Goal: Task Accomplishment & Management: Manage account settings

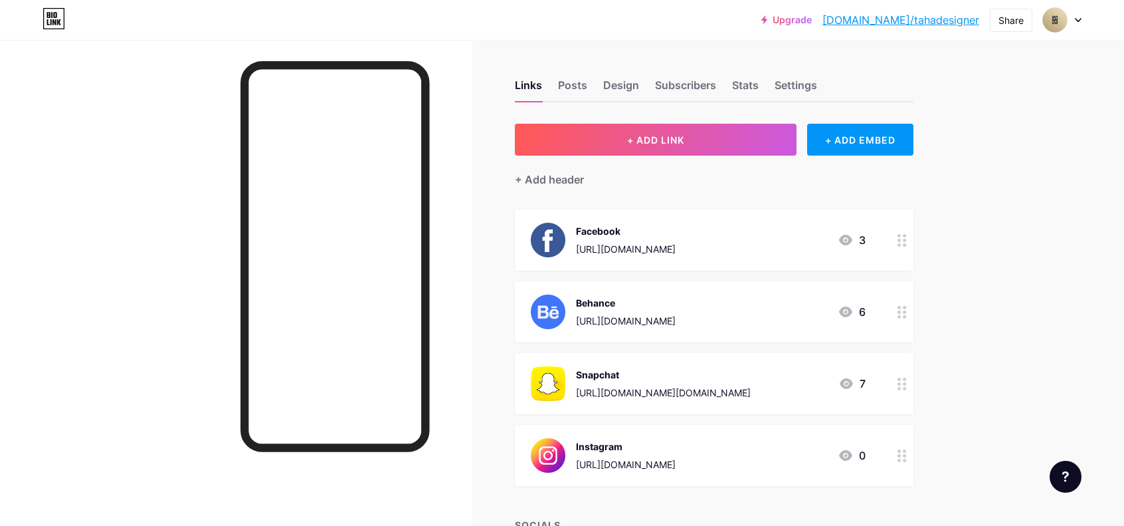
click at [910, 322] on div at bounding box center [902, 311] width 23 height 61
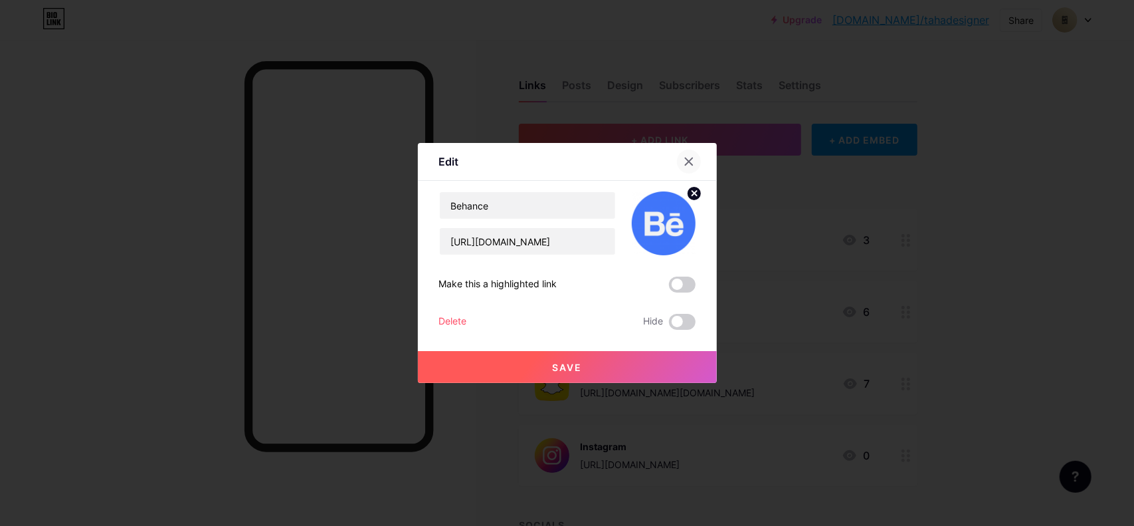
click at [691, 157] on icon at bounding box center [689, 161] width 11 height 11
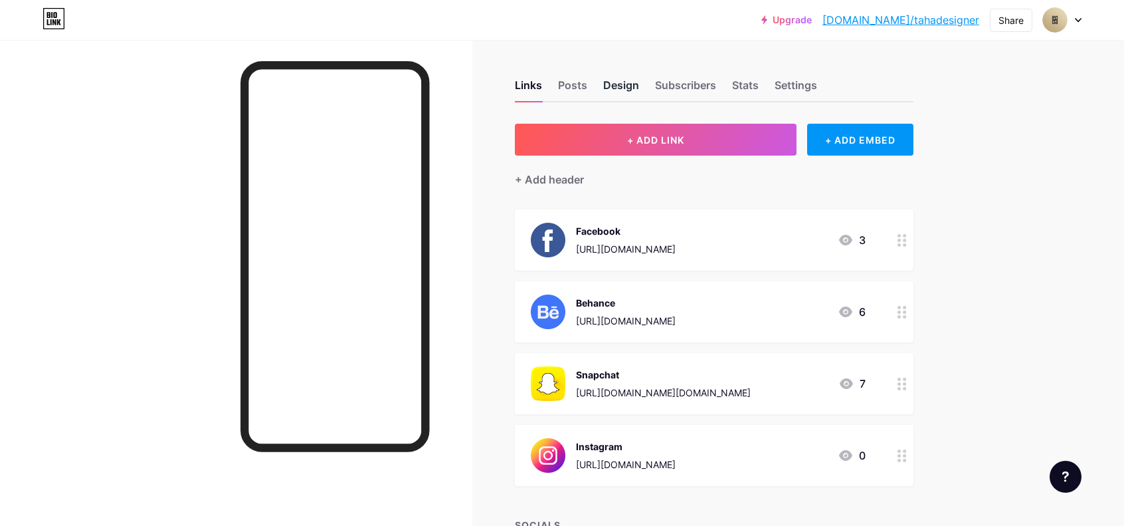
click at [621, 81] on div "Design" at bounding box center [621, 89] width 36 height 24
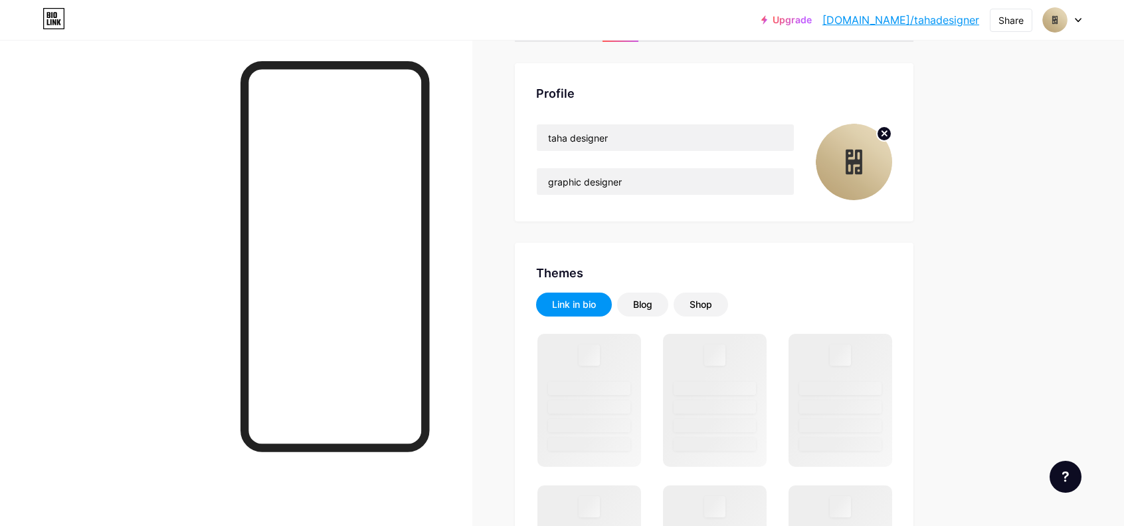
scroll to position [66, 0]
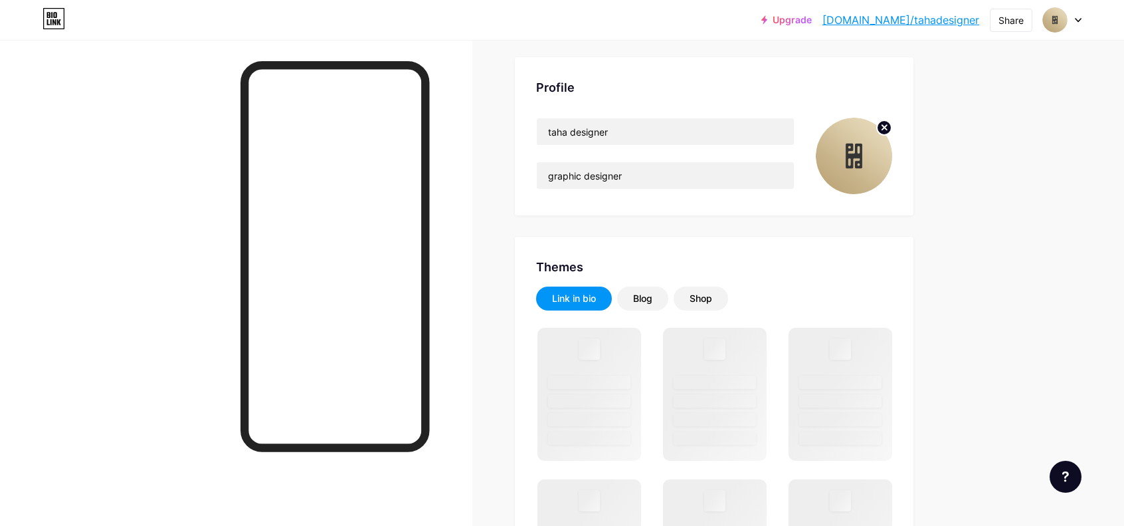
click at [890, 120] on circle at bounding box center [884, 127] width 15 height 15
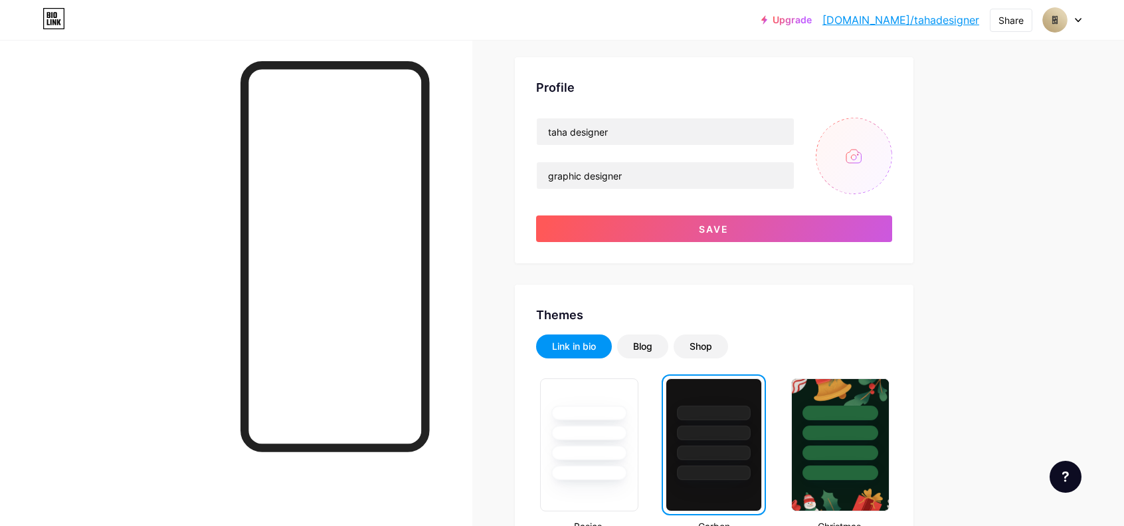
click at [865, 171] on input "file" at bounding box center [854, 156] width 76 height 76
type input "C:\fakepath\New Logo.png"
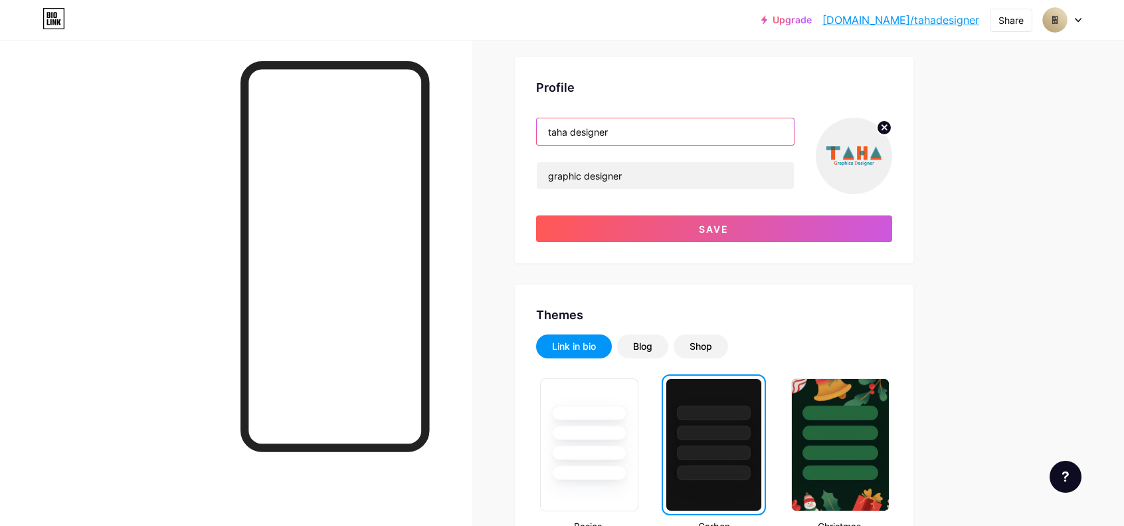
click at [613, 129] on input "taha designer" at bounding box center [665, 131] width 257 height 27
click at [619, 133] on input "taha designer" at bounding box center [665, 131] width 257 height 27
type input "Taha Design"
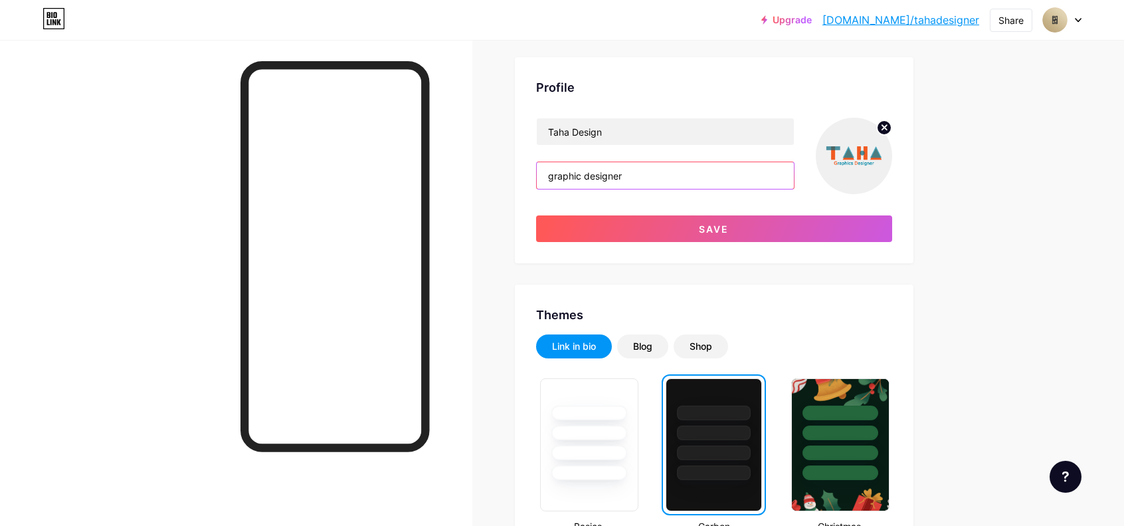
click at [638, 183] on input "graphic designer" at bounding box center [665, 175] width 257 height 27
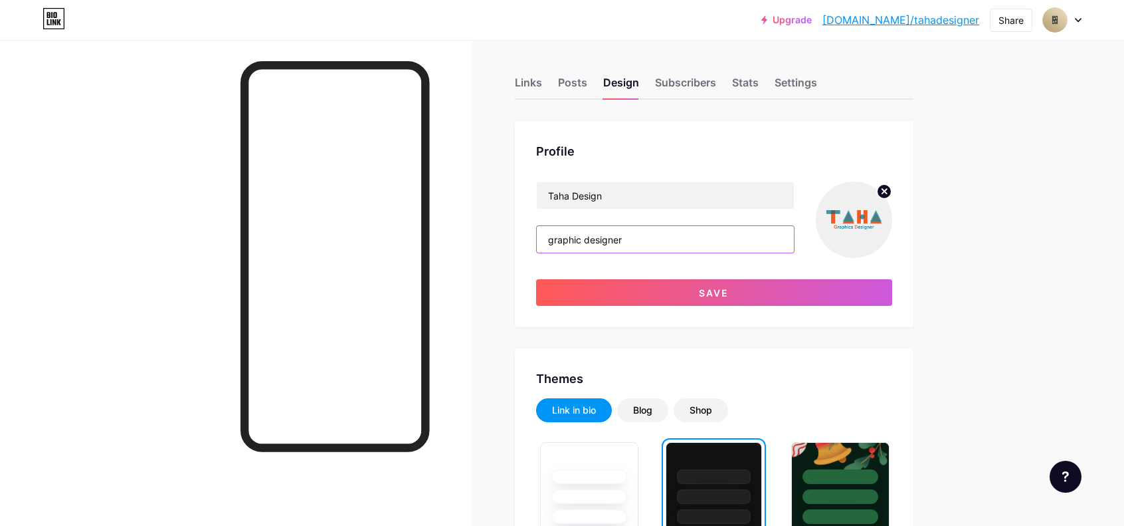
scroll to position [0, 0]
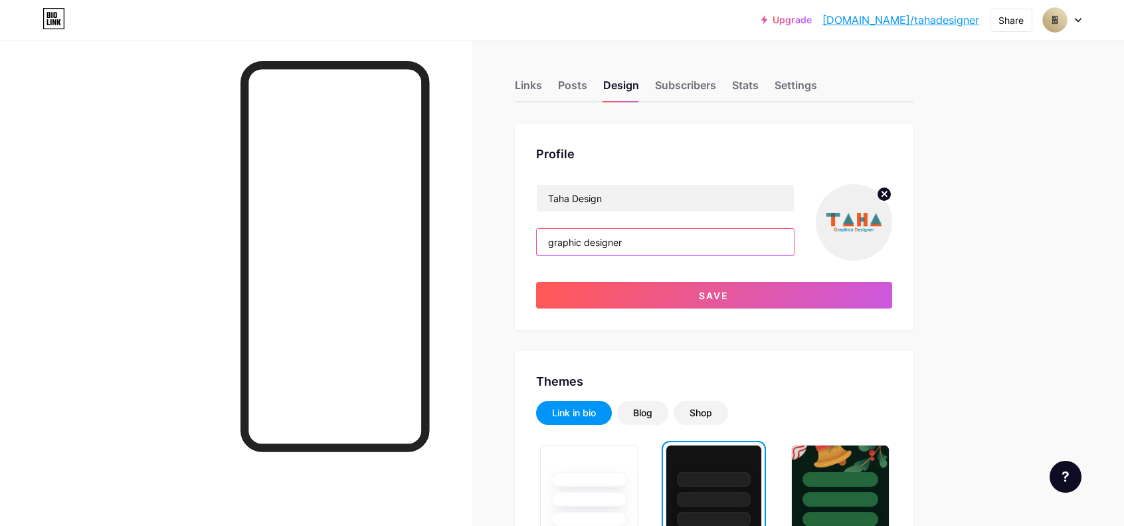
click at [559, 241] on input "graphic designer" at bounding box center [665, 242] width 257 height 27
click at [667, 236] on input "Graphic Designer" at bounding box center [665, 242] width 257 height 27
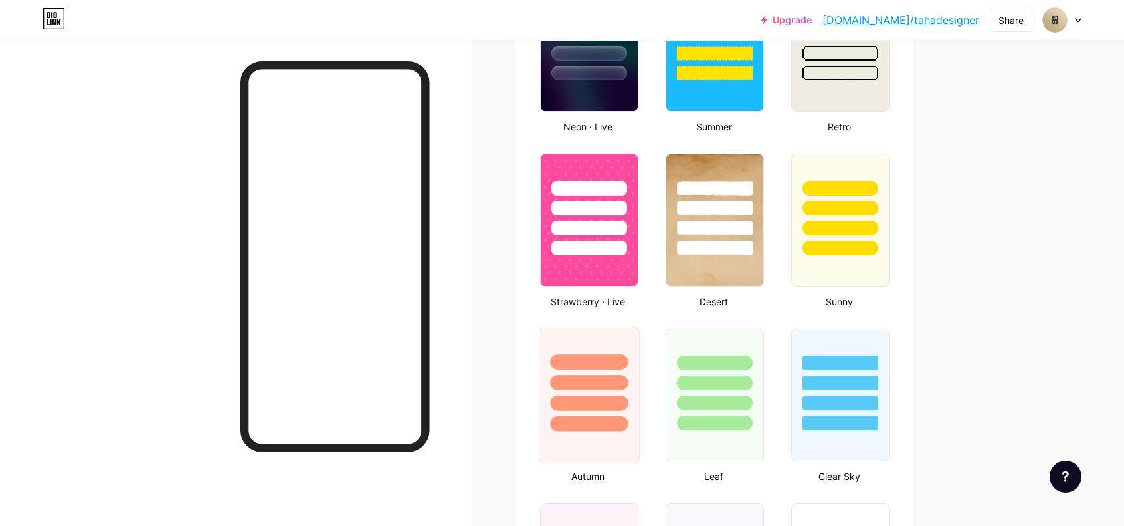
scroll to position [1130, 0]
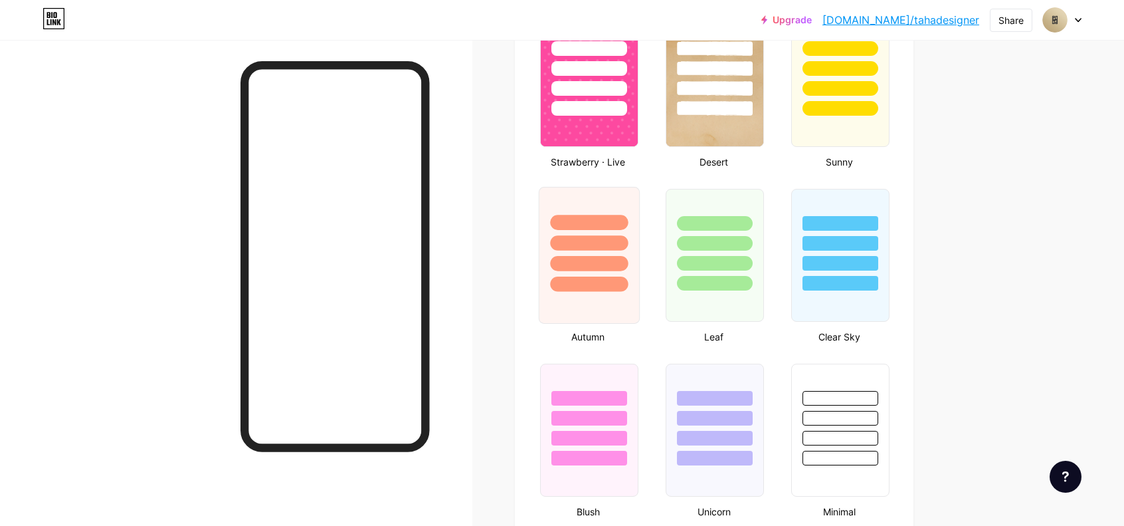
type input "Graphic Designer"
click at [619, 259] on div at bounding box center [589, 263] width 78 height 15
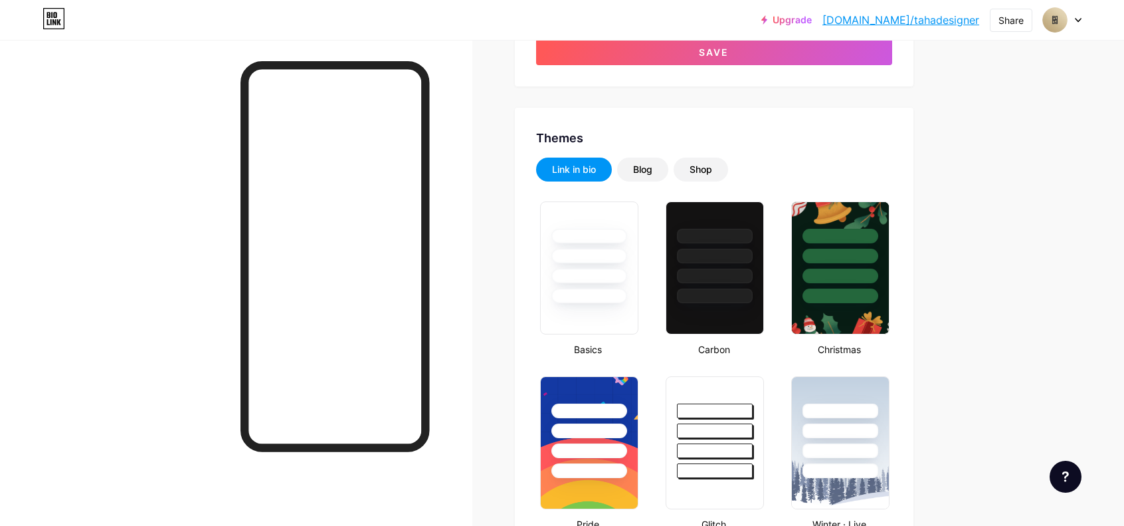
scroll to position [266, 0]
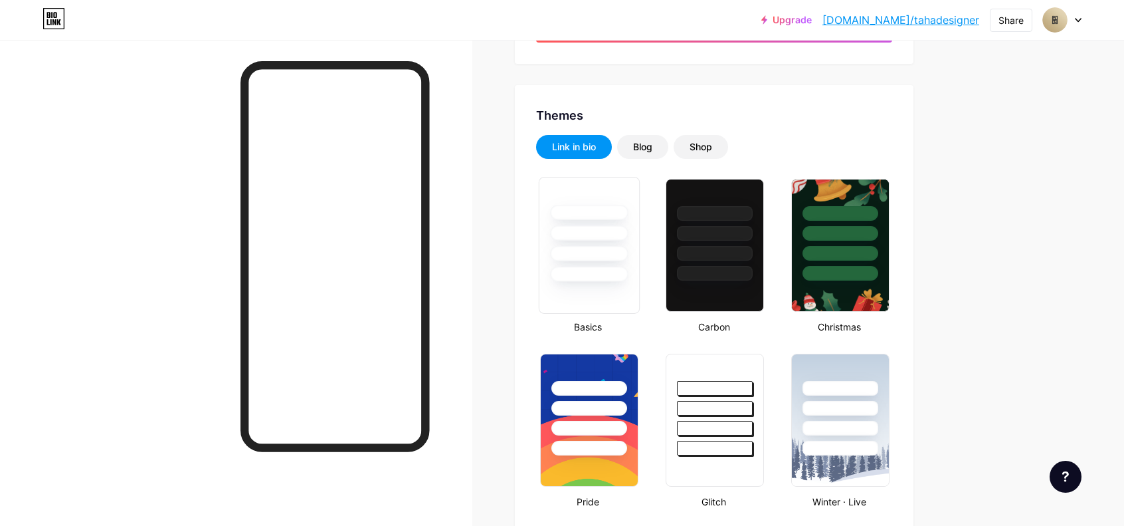
click at [609, 237] on div at bounding box center [589, 232] width 78 height 15
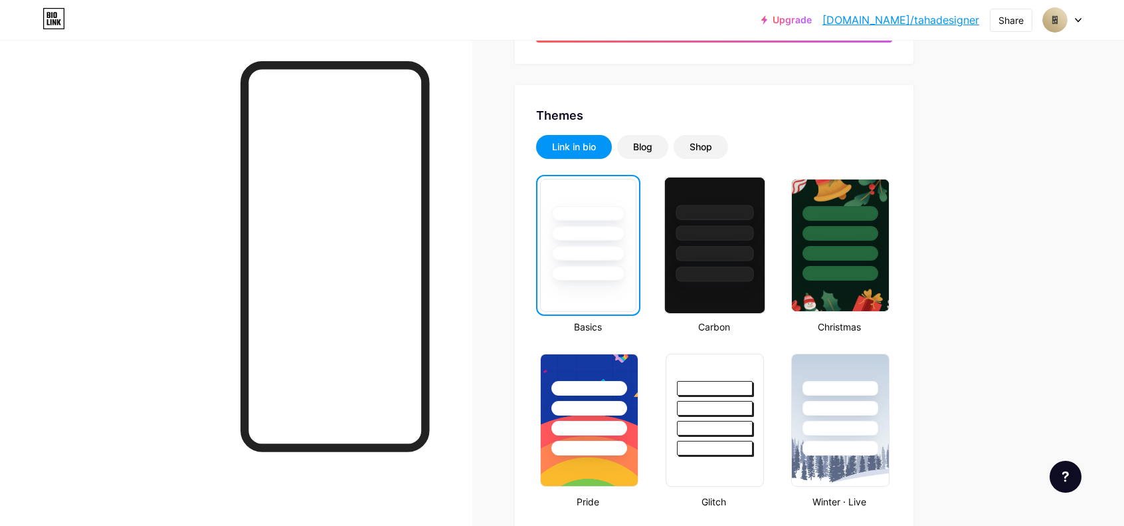
click at [742, 266] on div at bounding box center [715, 273] width 78 height 15
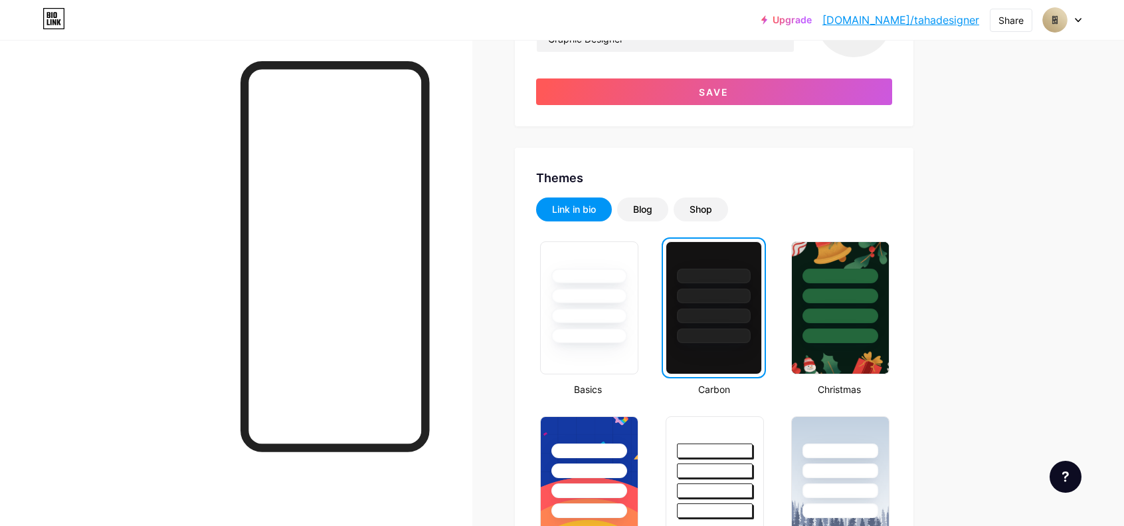
scroll to position [199, 0]
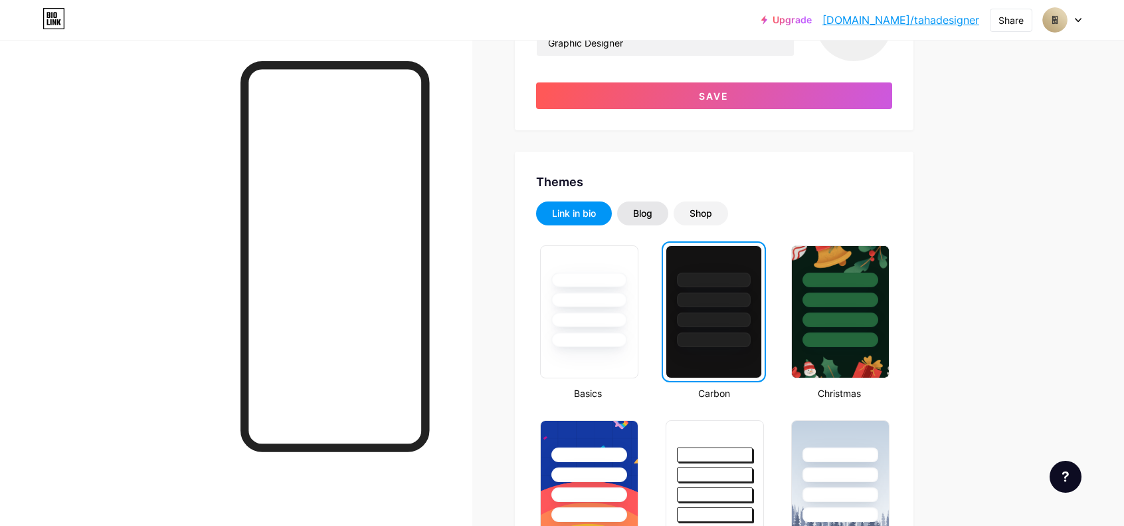
drag, startPoint x: 659, startPoint y: 215, endPoint x: 666, endPoint y: 217, distance: 6.8
click at [661, 216] on div "Blog" at bounding box center [642, 213] width 51 height 24
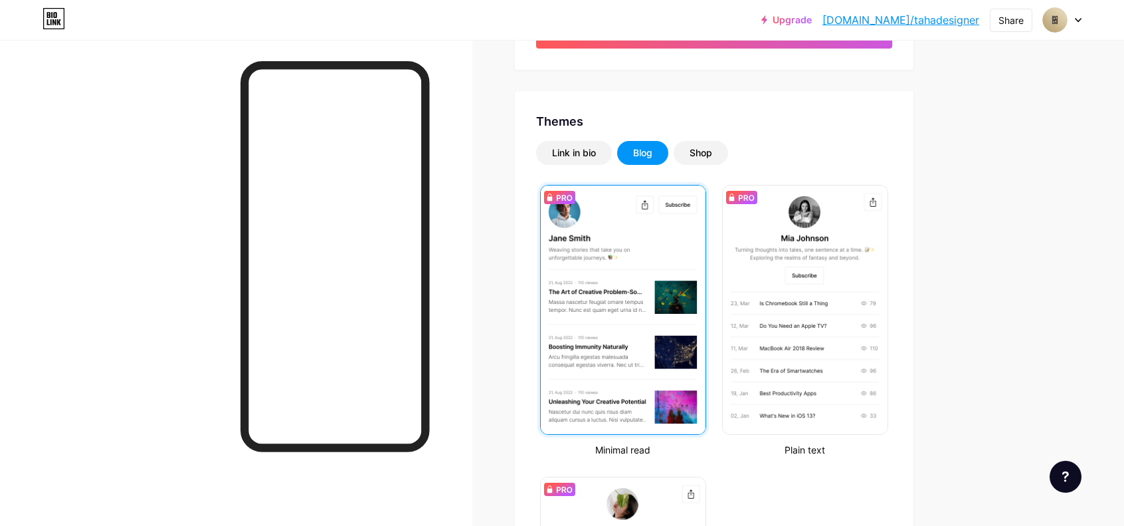
scroll to position [266, 0]
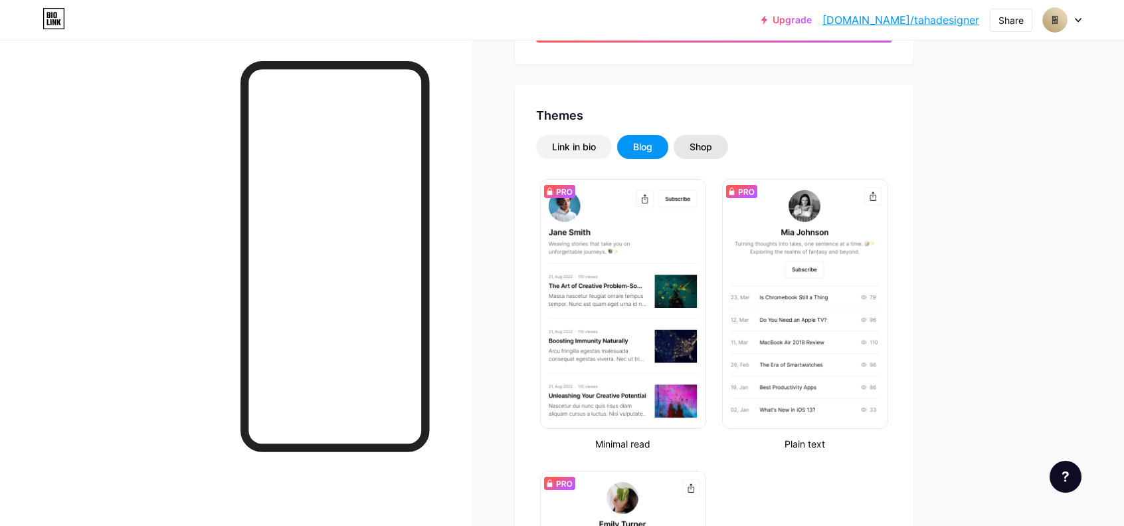
click at [705, 156] on div "Shop" at bounding box center [701, 147] width 54 height 24
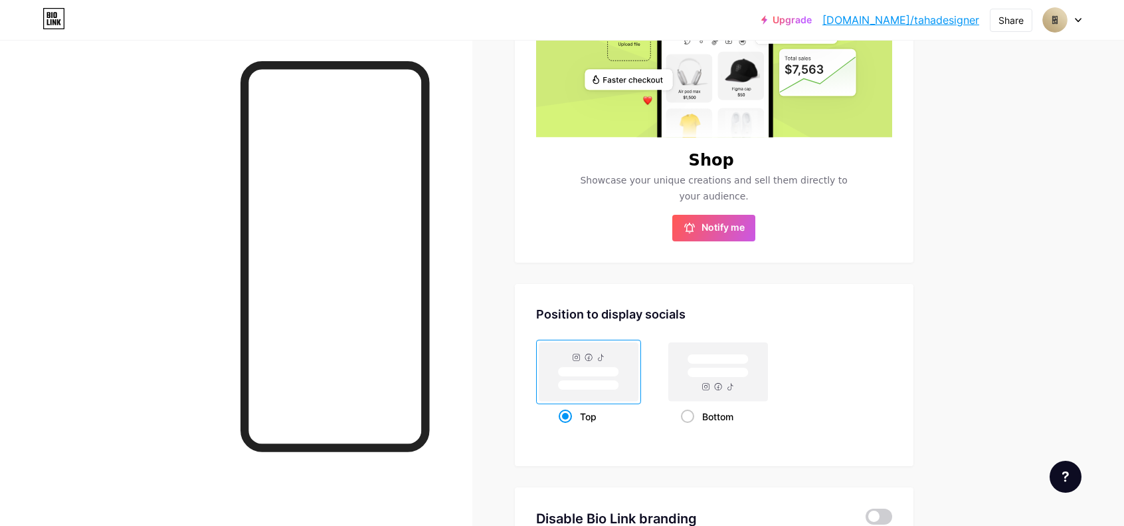
scroll to position [598, 0]
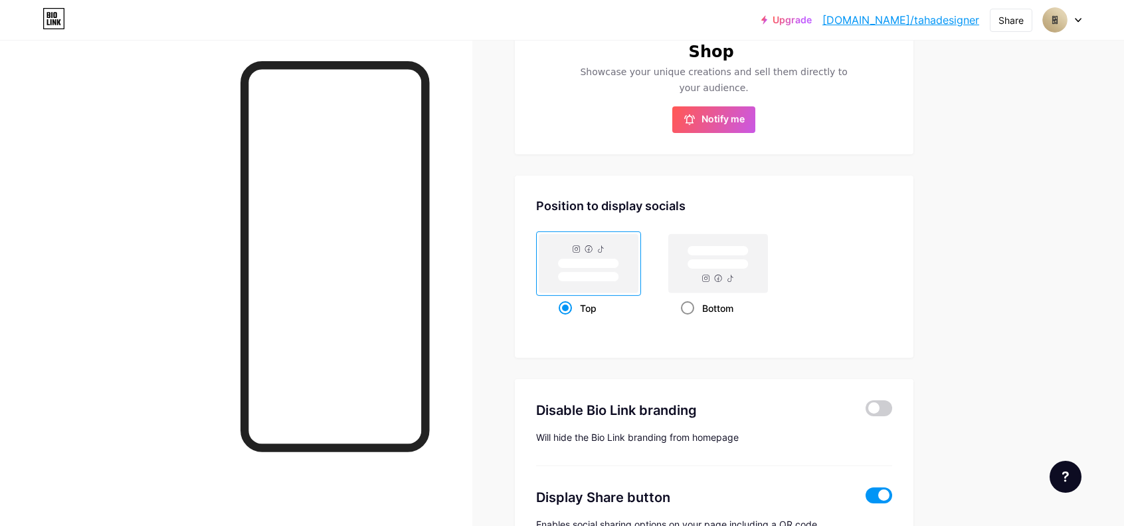
click at [726, 274] on rect at bounding box center [718, 263] width 99 height 58
click at [690, 320] on input "Bottom" at bounding box center [685, 324] width 9 height 9
radio input "true"
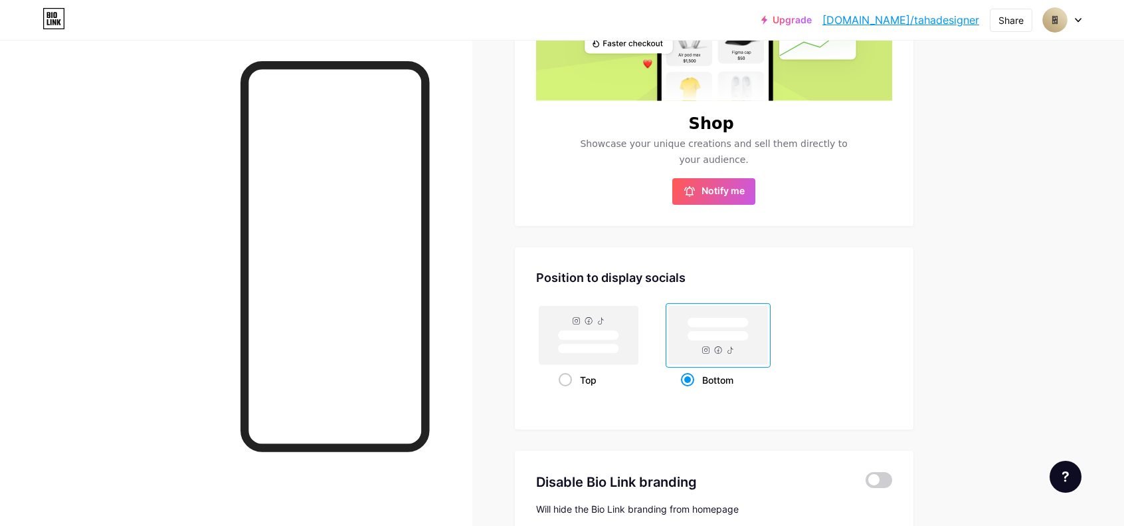
scroll to position [624, 0]
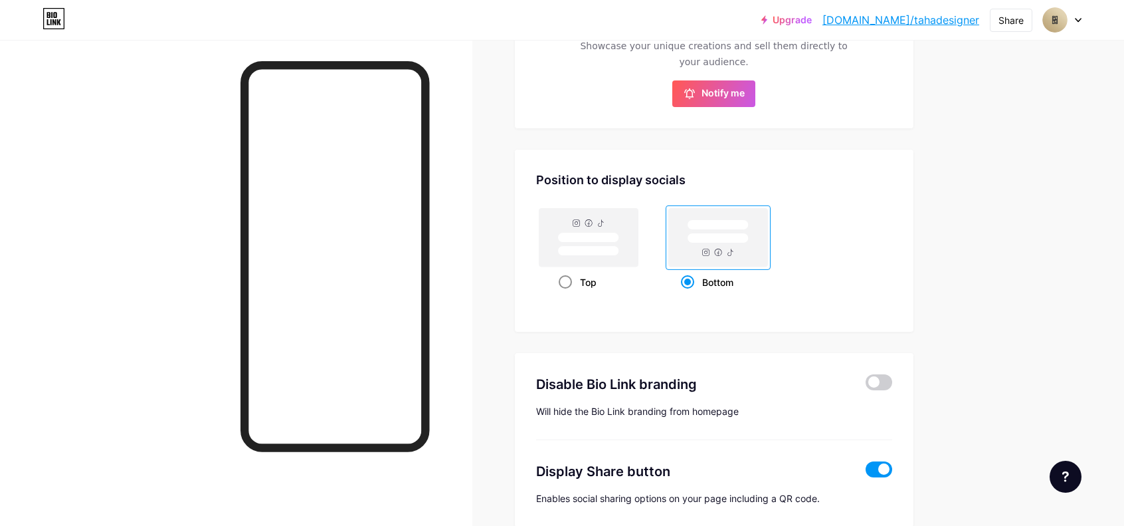
click at [597, 240] on rect at bounding box center [588, 237] width 61 height 10
click at [568, 294] on input "Top" at bounding box center [563, 298] width 9 height 9
radio input "true"
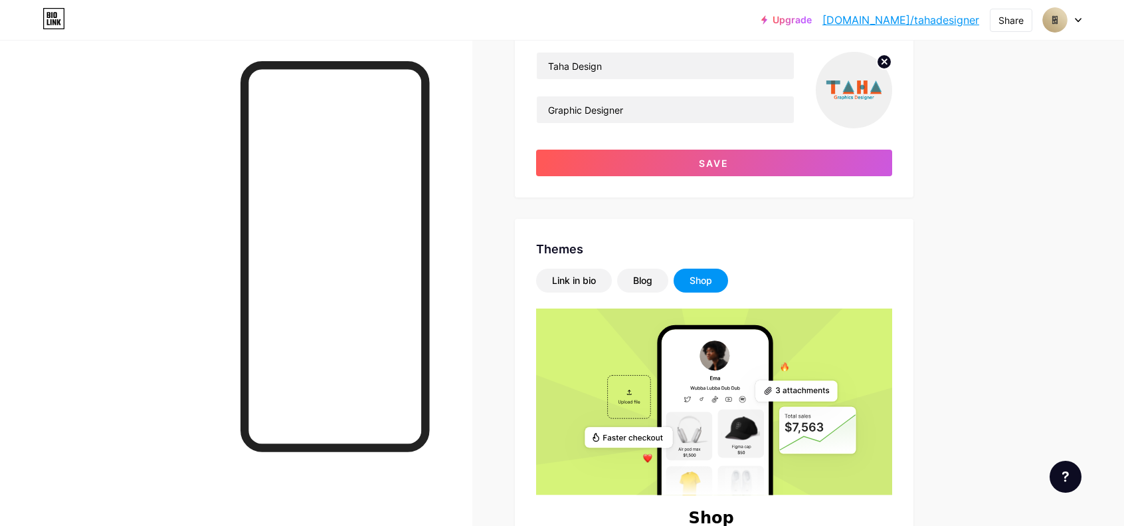
scroll to position [0, 0]
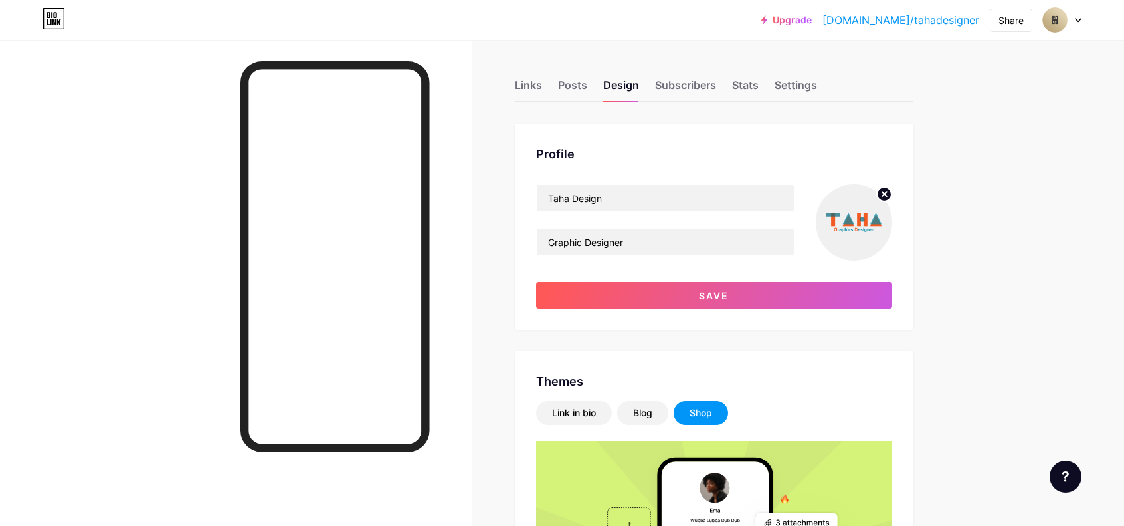
click at [689, 69] on div "Links Posts Design Subscribers Stats Settings" at bounding box center [714, 79] width 399 height 47
click at [688, 83] on div "Subscribers" at bounding box center [685, 89] width 61 height 24
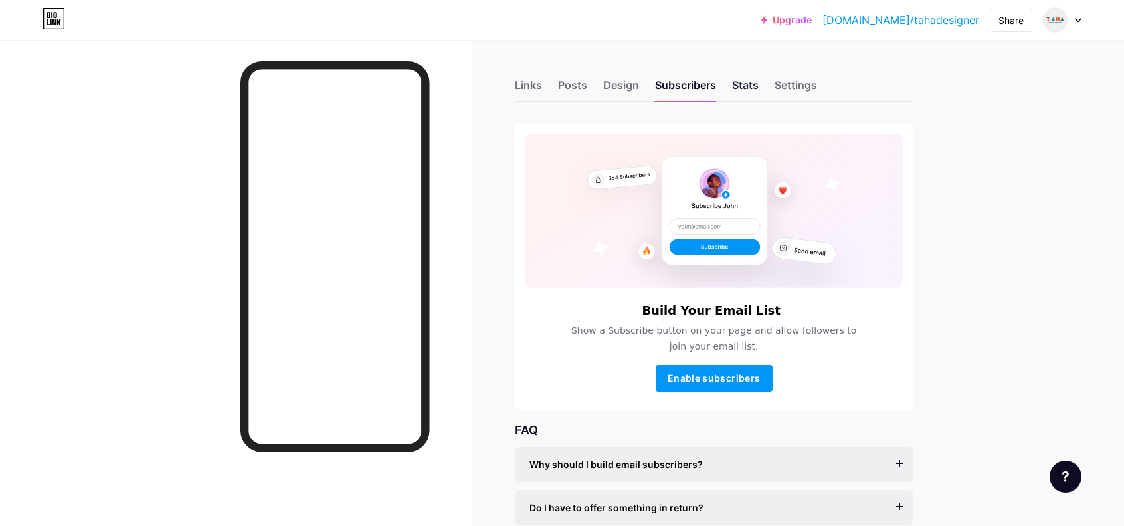
click at [752, 88] on div "Stats" at bounding box center [745, 89] width 27 height 24
click at [801, 88] on div "Settings" at bounding box center [796, 89] width 43 height 24
click at [532, 88] on div "Links" at bounding box center [528, 89] width 27 height 24
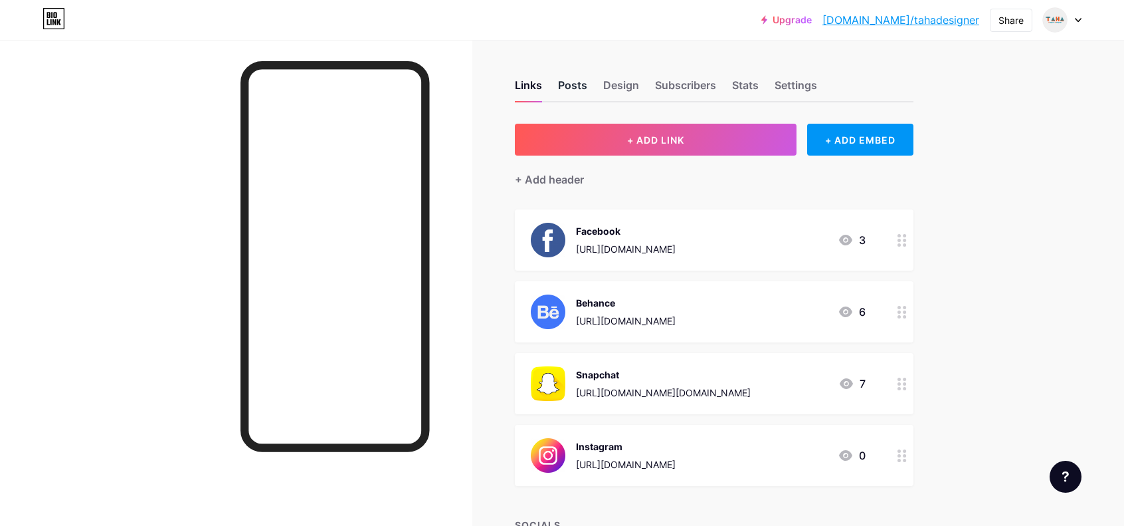
click at [577, 82] on div "Posts" at bounding box center [572, 89] width 29 height 24
click at [629, 83] on div "Design" at bounding box center [621, 89] width 36 height 24
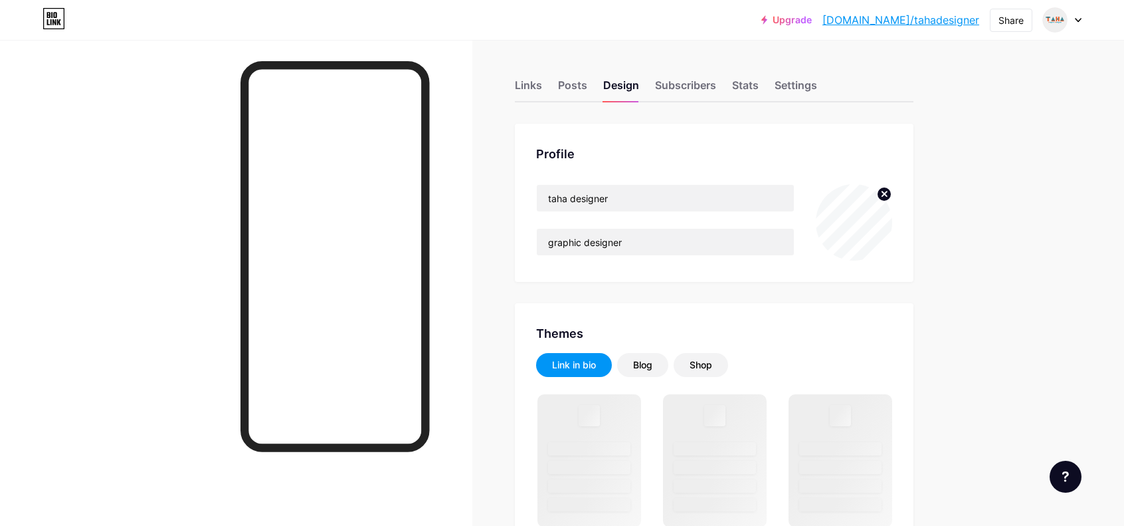
click at [888, 196] on circle at bounding box center [884, 194] width 15 height 15
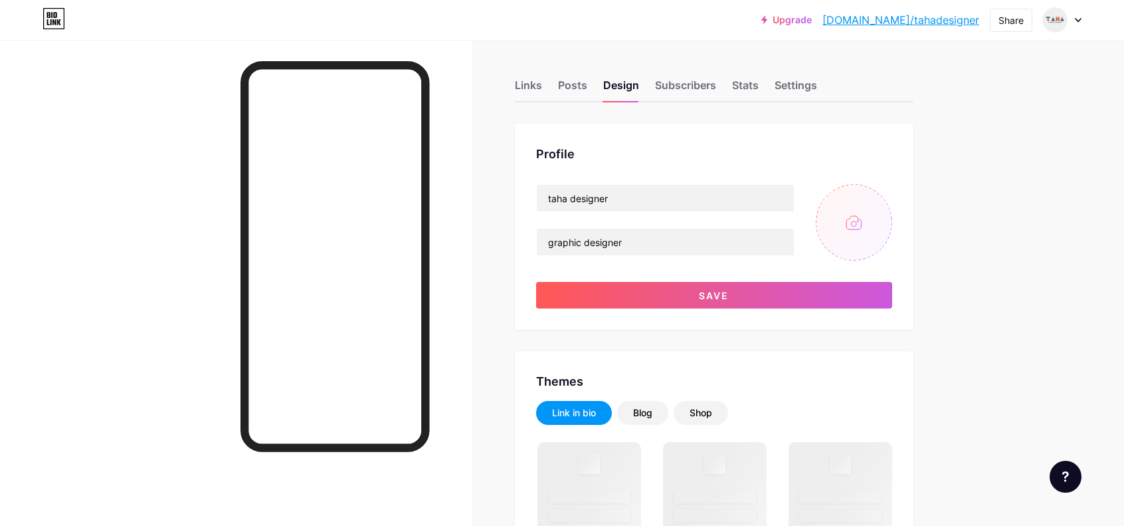
click at [861, 225] on input "file" at bounding box center [854, 222] width 76 height 76
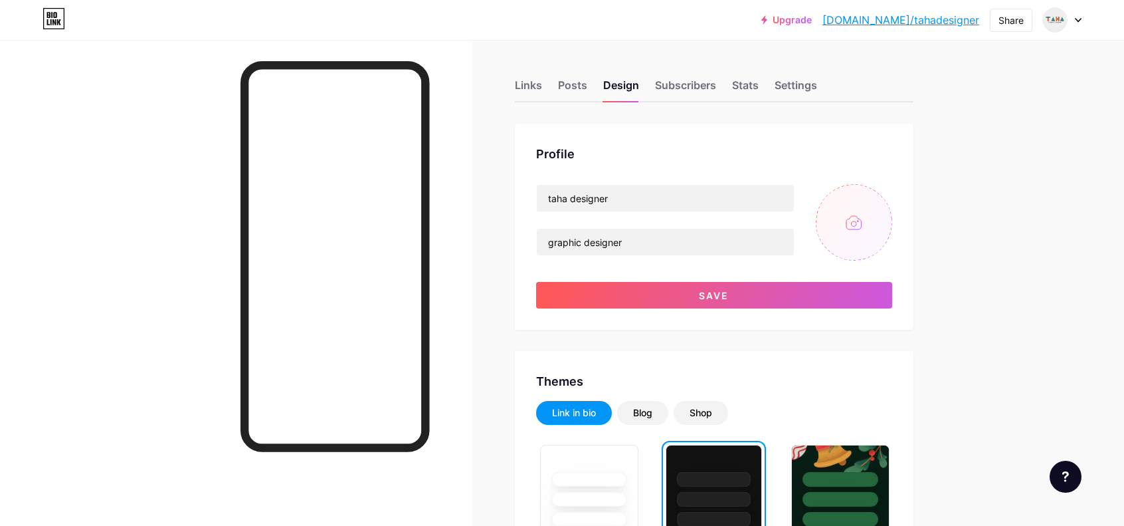
type input "C:\fakepath\IMG_7084.PNG"
click at [887, 192] on icon at bounding box center [884, 193] width 5 height 5
click at [859, 230] on input "file" at bounding box center [854, 222] width 76 height 76
type input "C:\fakepath\Untitled-1.jpg"
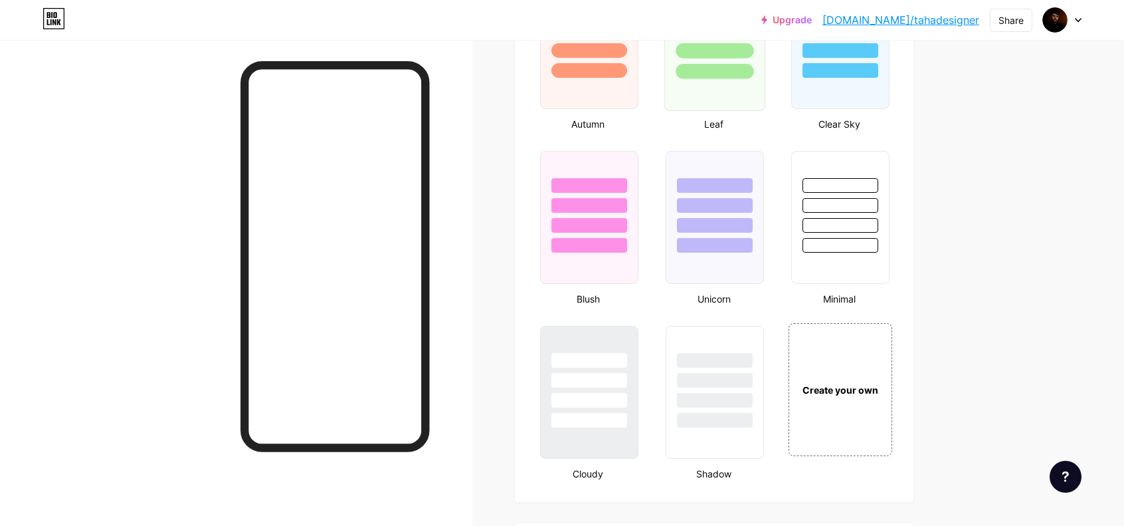
scroll to position [1329, 0]
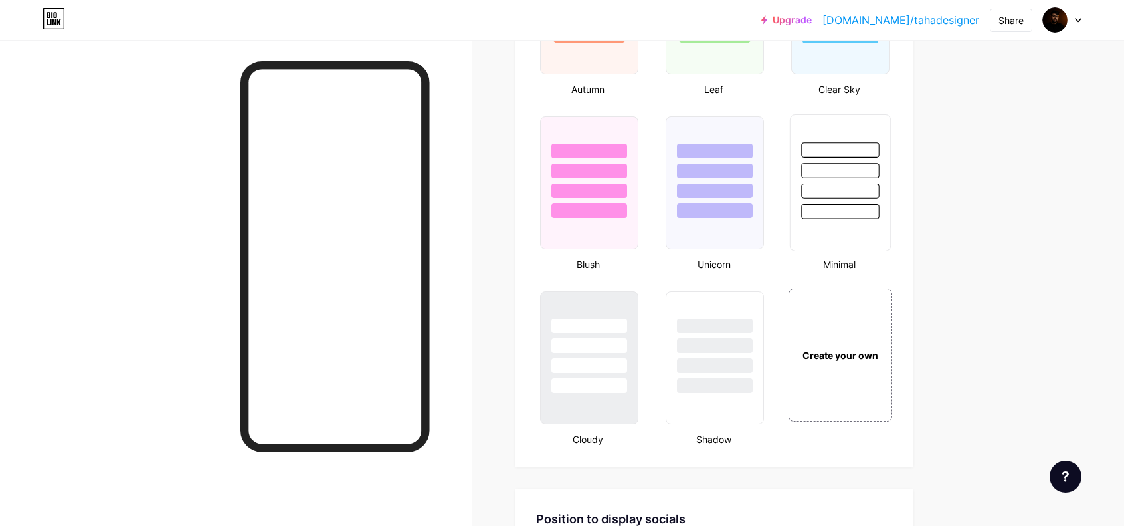
click at [865, 192] on div at bounding box center [841, 190] width 78 height 15
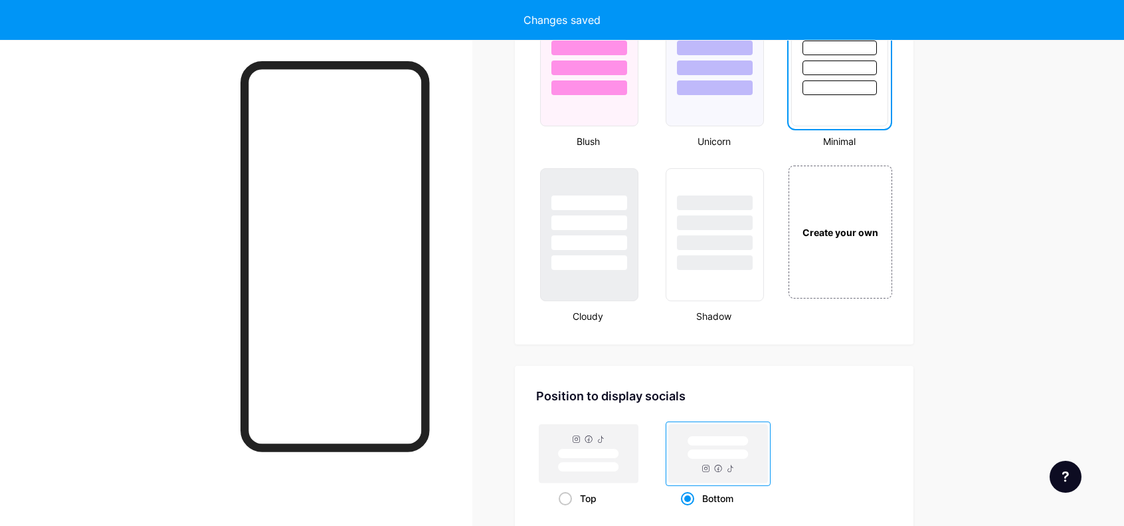
scroll to position [1396, 0]
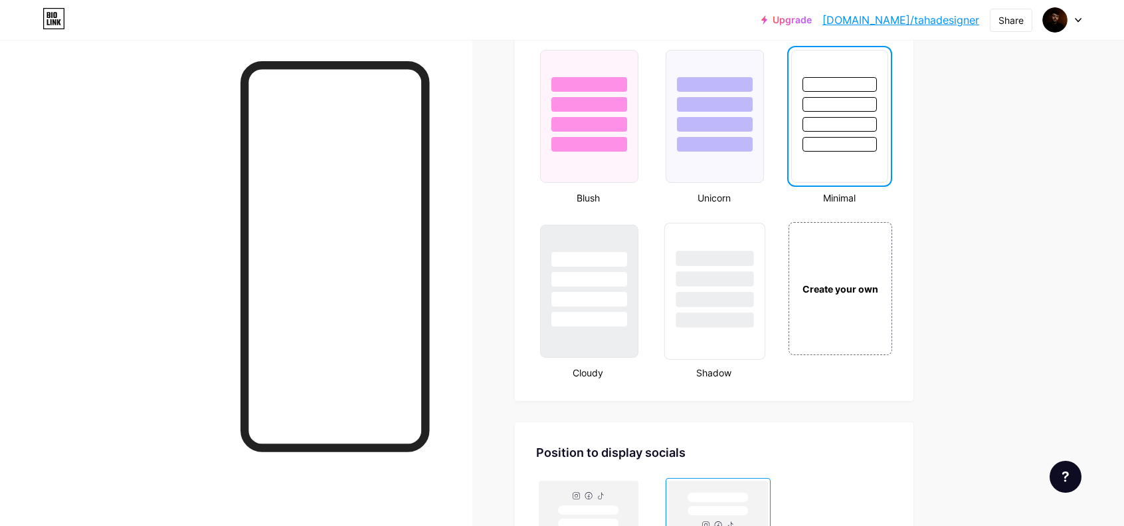
click at [718, 292] on div at bounding box center [715, 299] width 78 height 15
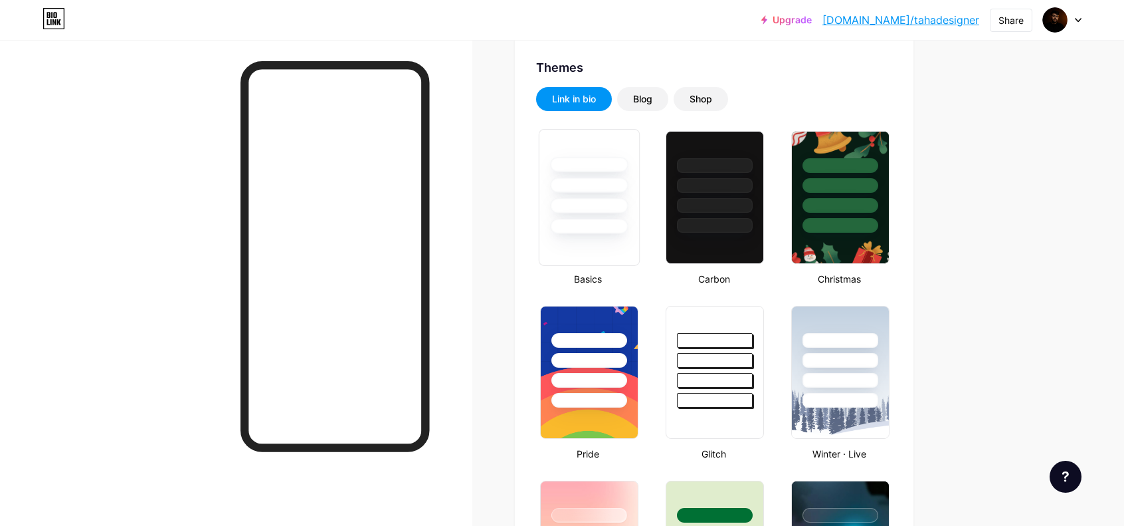
scroll to position [0, 0]
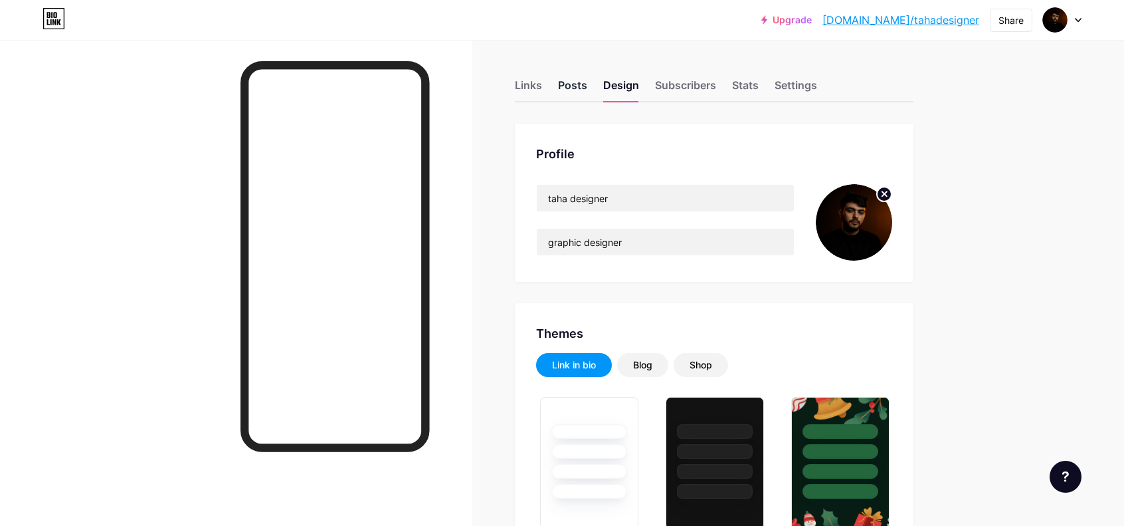
click at [572, 84] on div "Posts" at bounding box center [572, 89] width 29 height 24
click at [538, 80] on div "Links" at bounding box center [528, 89] width 27 height 24
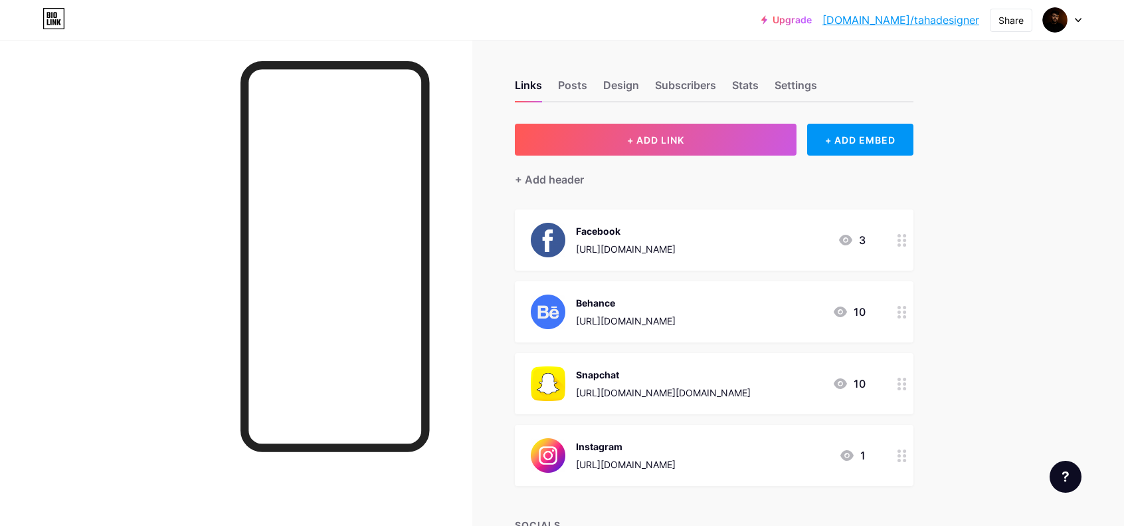
click at [556, 241] on img at bounding box center [548, 240] width 35 height 35
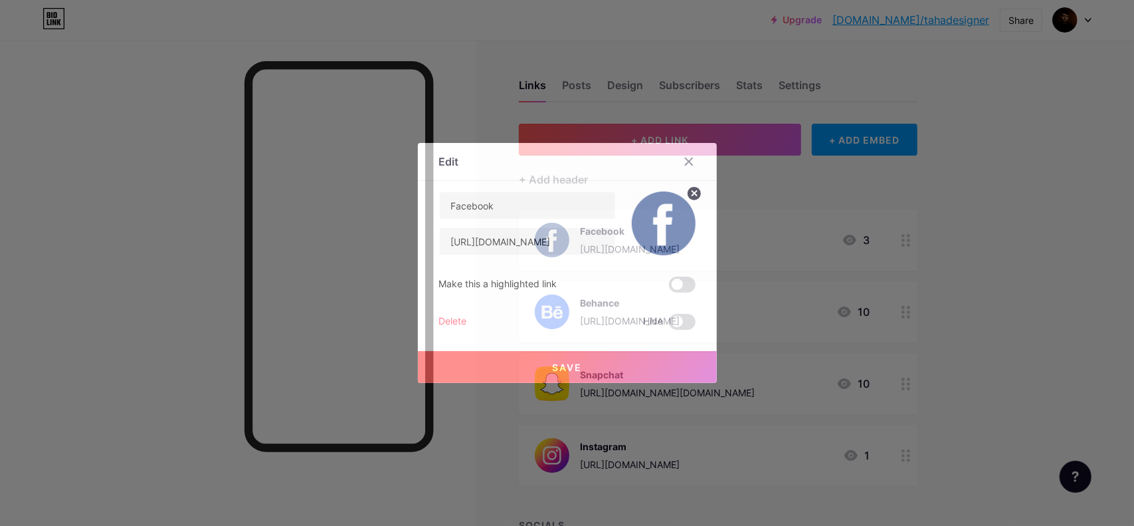
click at [694, 197] on circle at bounding box center [694, 193] width 15 height 15
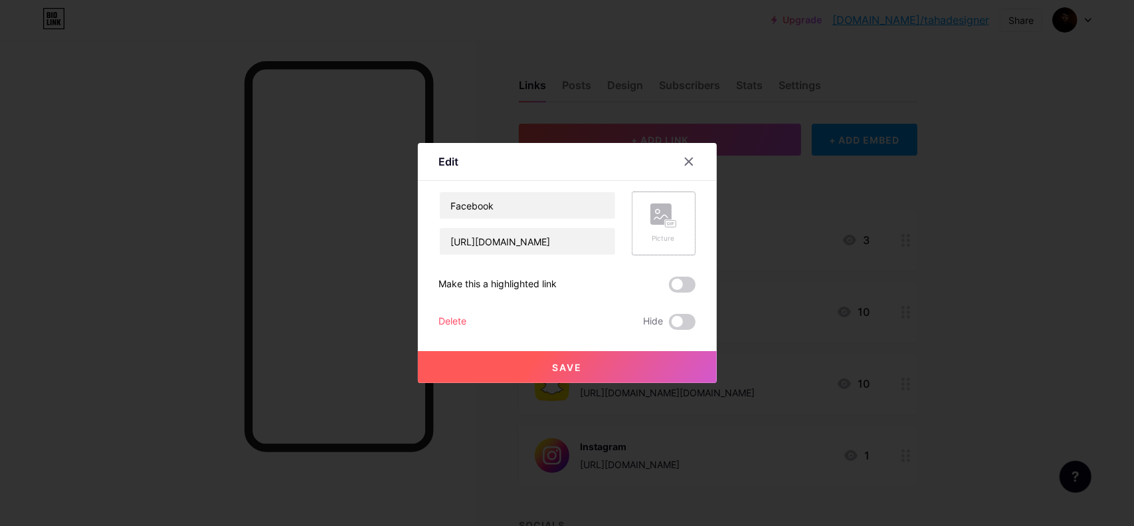
click at [669, 209] on rect at bounding box center [661, 213] width 21 height 21
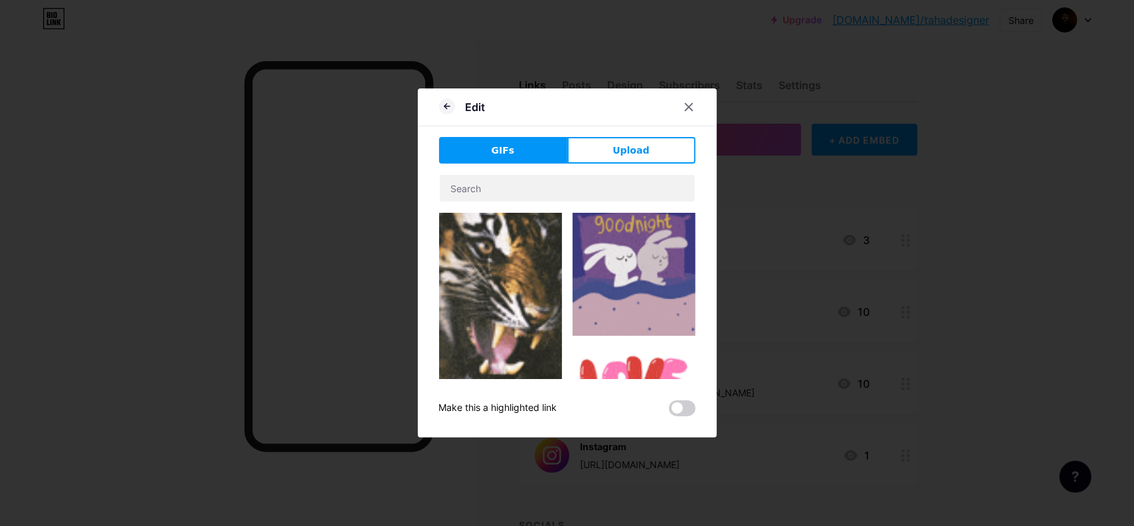
click at [637, 148] on span "Upload" at bounding box center [631, 151] width 37 height 14
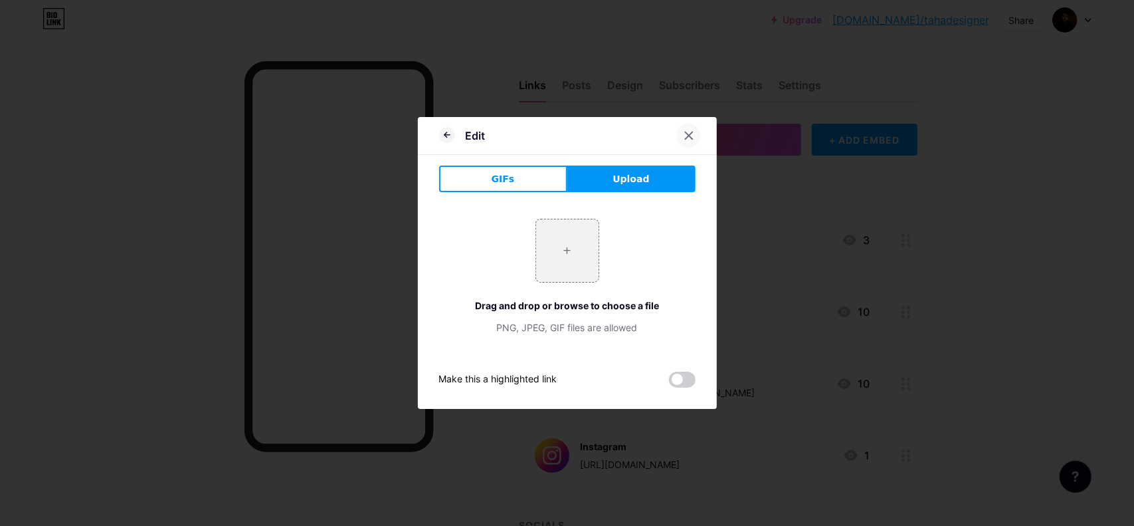
click at [684, 134] on icon at bounding box center [689, 135] width 11 height 11
